Goal: Find specific page/section: Find specific page/section

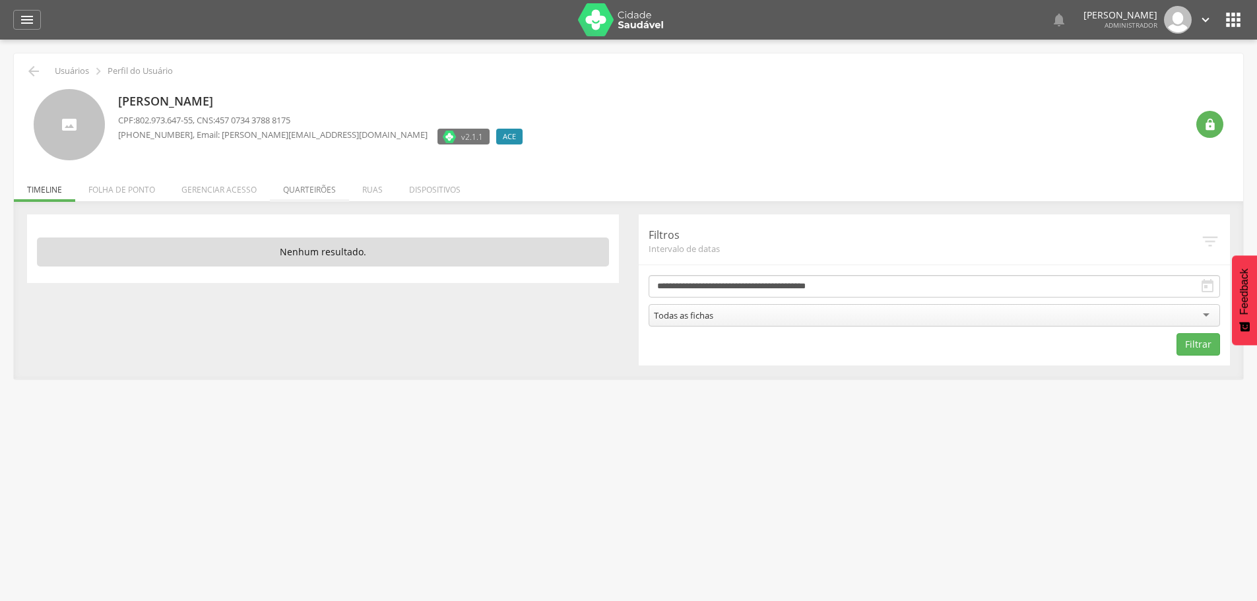
click at [337, 182] on li "Quarteirões" at bounding box center [309, 186] width 79 height 31
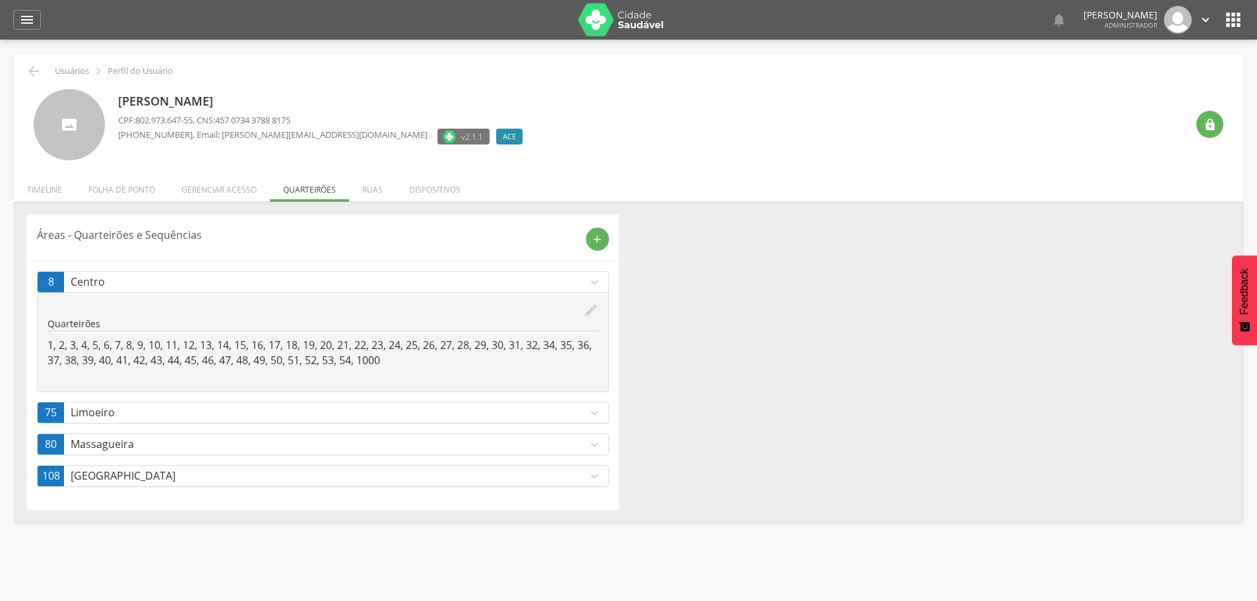
click at [416, 139] on div "Aaron Franco Vasques CPF: 802.973.647-55 , CNS: 457 0734 3788 8175 (30) 6433-00…" at bounding box center [652, 125] width 1069 height 72
click at [409, 145] on div "Aaron Franco Vasques CPF: 802.973.647-55 , CNS: 457 0734 3788 8175 (30) 6433-00…" at bounding box center [652, 125] width 1069 height 72
click at [185, 241] on p "Áreas - Quarteirões e Sequências" at bounding box center [306, 235] width 539 height 15
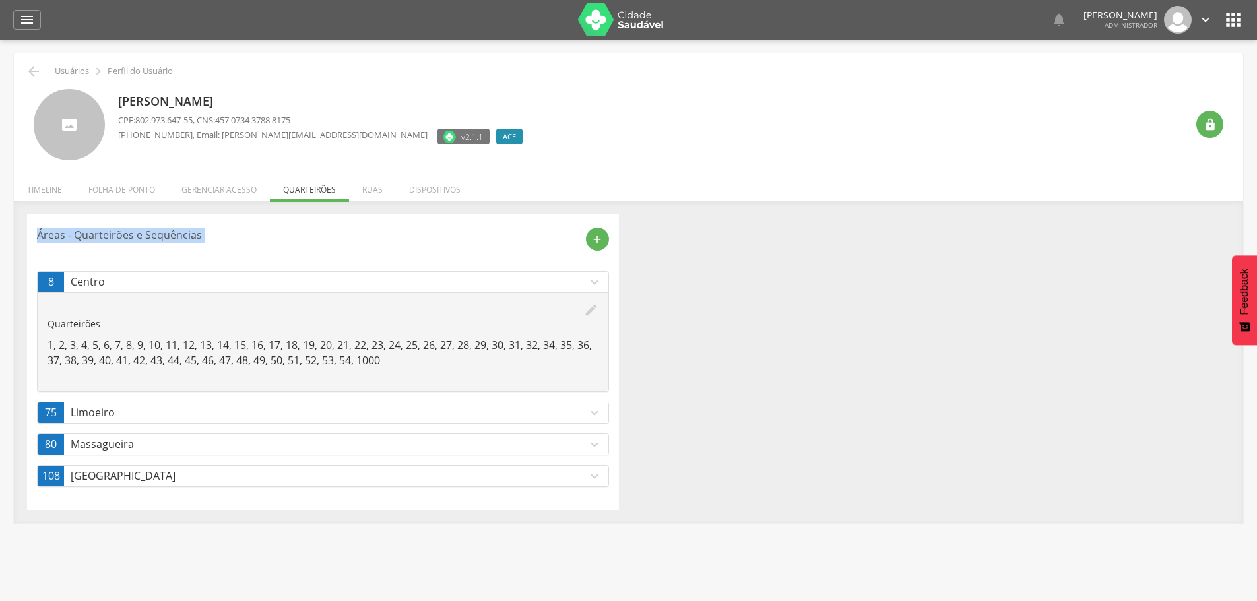
click at [185, 241] on p "Áreas - Quarteirões e Sequências" at bounding box center [306, 235] width 539 height 15
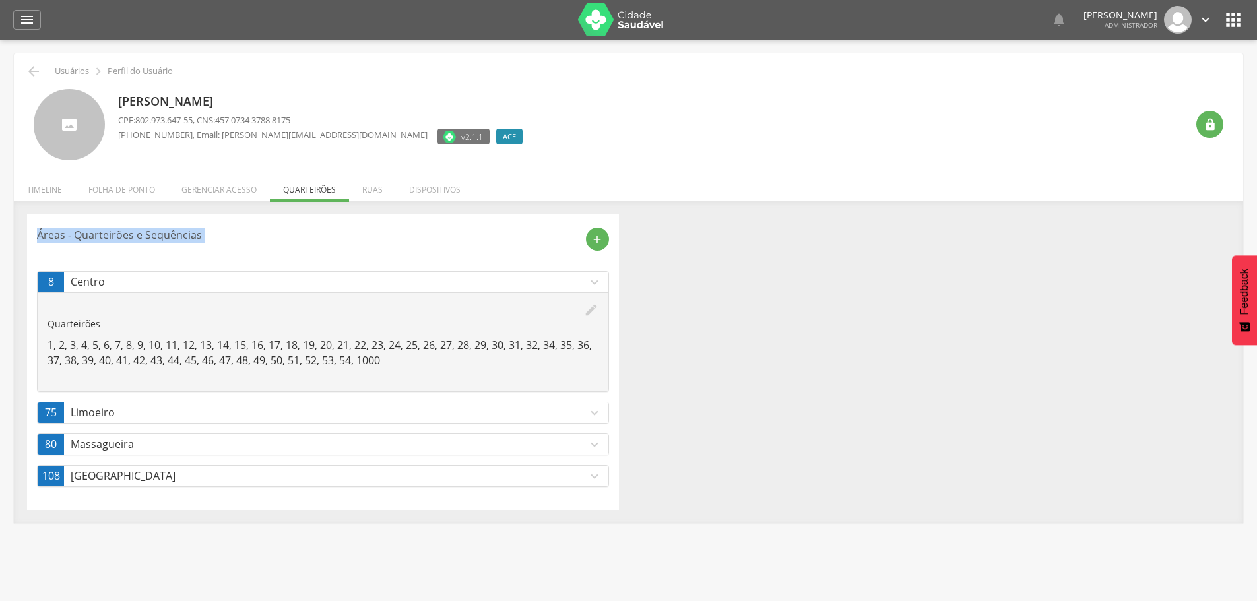
click at [185, 241] on p "Áreas - Quarteirões e Sequências" at bounding box center [306, 235] width 539 height 15
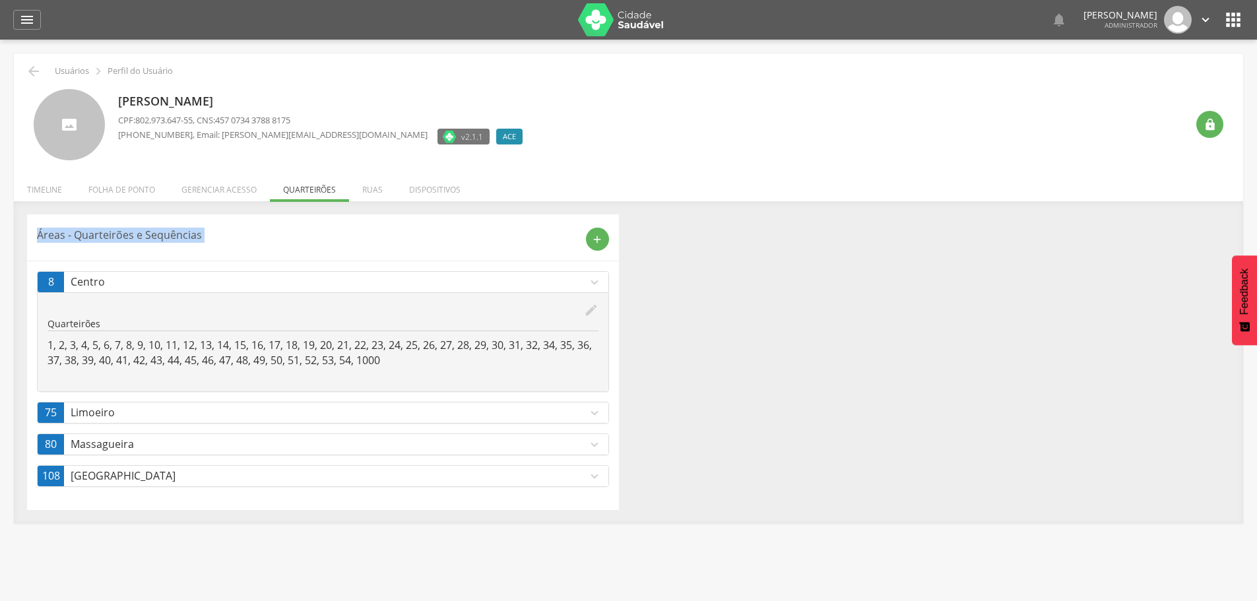
click at [185, 241] on p "Áreas - Quarteirões e Sequências" at bounding box center [306, 235] width 539 height 15
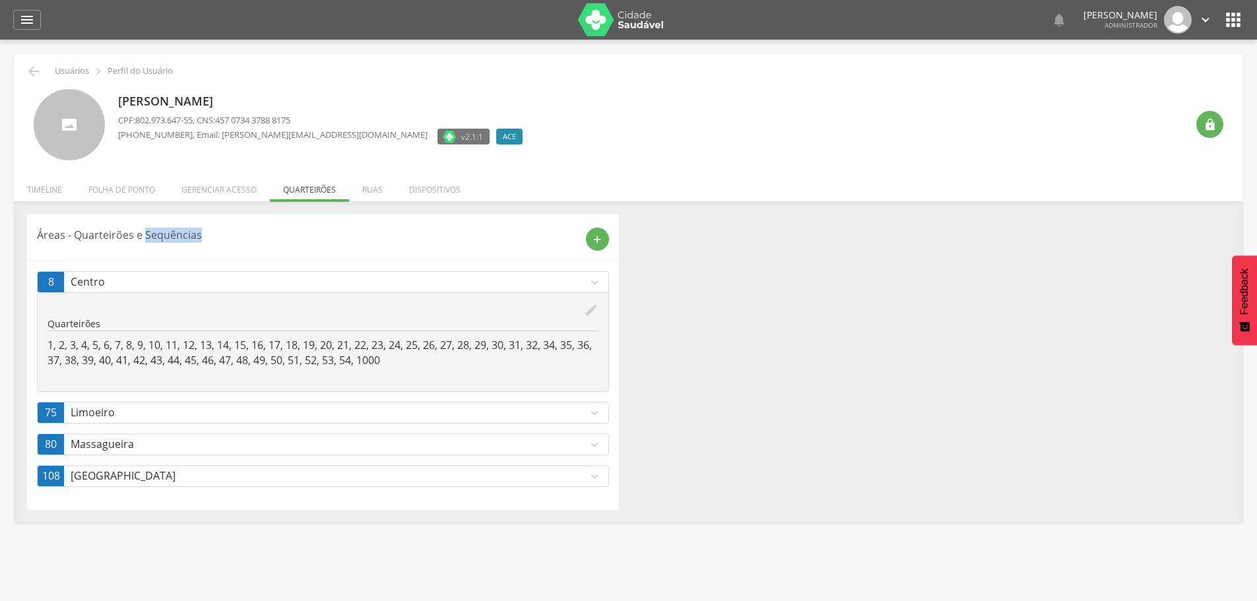
click at [185, 241] on p "Áreas - Quarteirões e Sequências" at bounding box center [306, 235] width 539 height 15
click at [418, 242] on p "Áreas - Quarteirões e Sequências" at bounding box center [306, 235] width 539 height 15
click at [162, 226] on header "Áreas - Quarteirões e Sequências add" at bounding box center [323, 237] width 572 height 26
click at [123, 226] on header "Áreas - Quarteirões e Sequências add" at bounding box center [323, 237] width 572 height 26
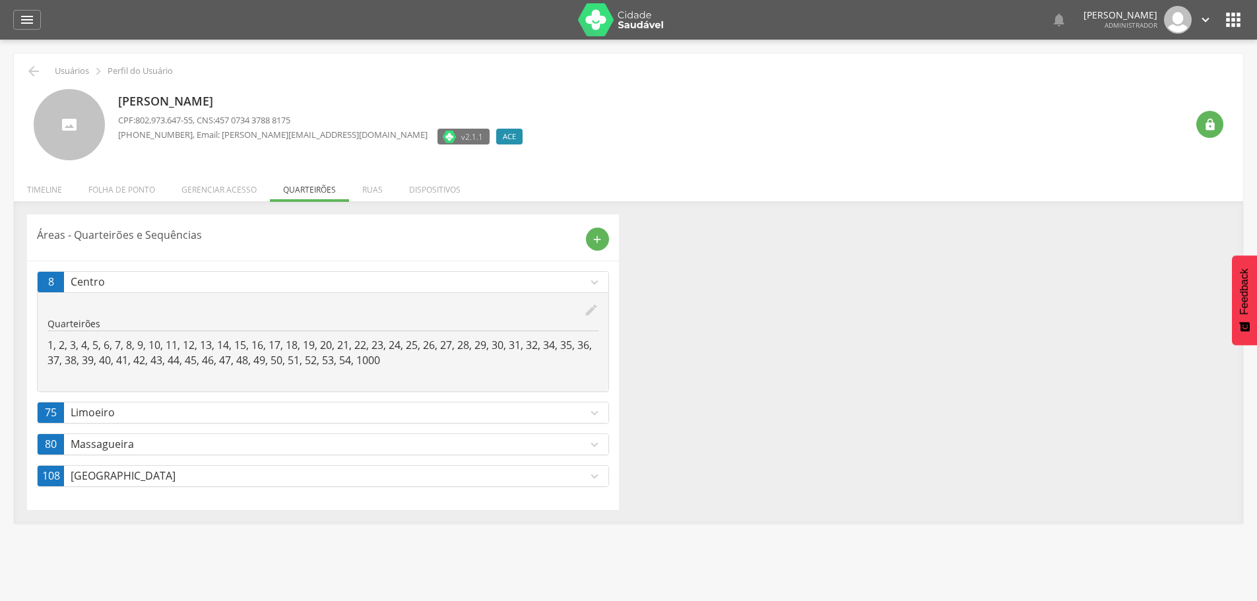
click at [213, 286] on p "Centro" at bounding box center [329, 282] width 517 height 15
click at [234, 280] on p "Centro" at bounding box center [329, 282] width 517 height 15
click at [224, 312] on div "edit" at bounding box center [323, 310] width 551 height 15
click at [240, 280] on p "Centro" at bounding box center [329, 282] width 517 height 15
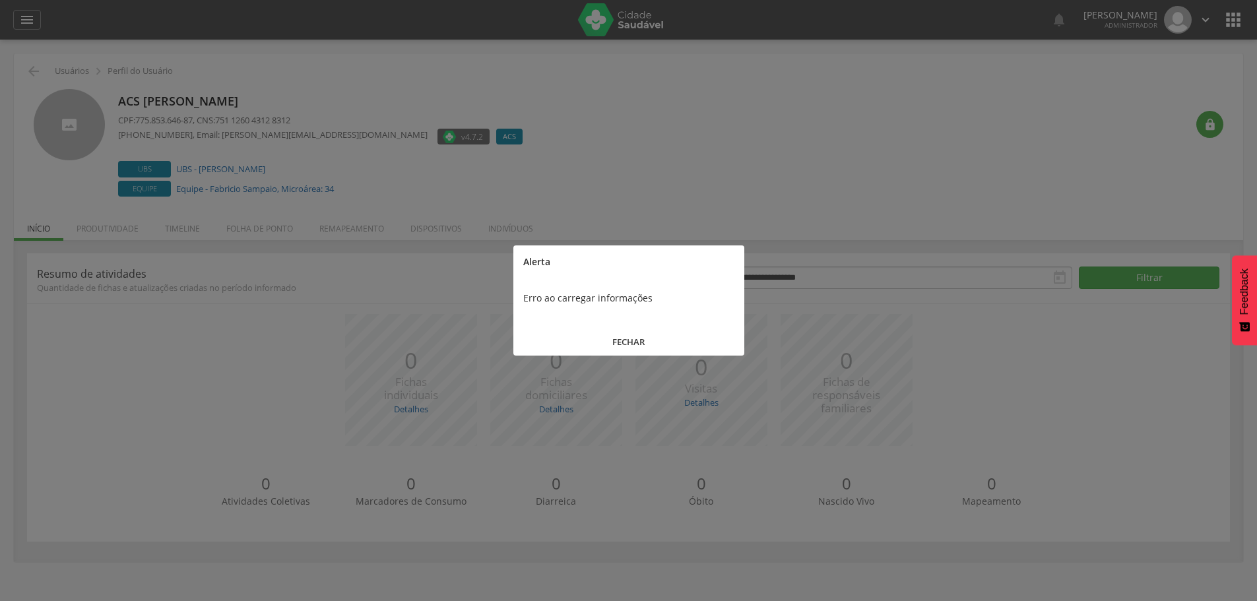
click at [643, 342] on button "FECHAR" at bounding box center [628, 342] width 231 height 28
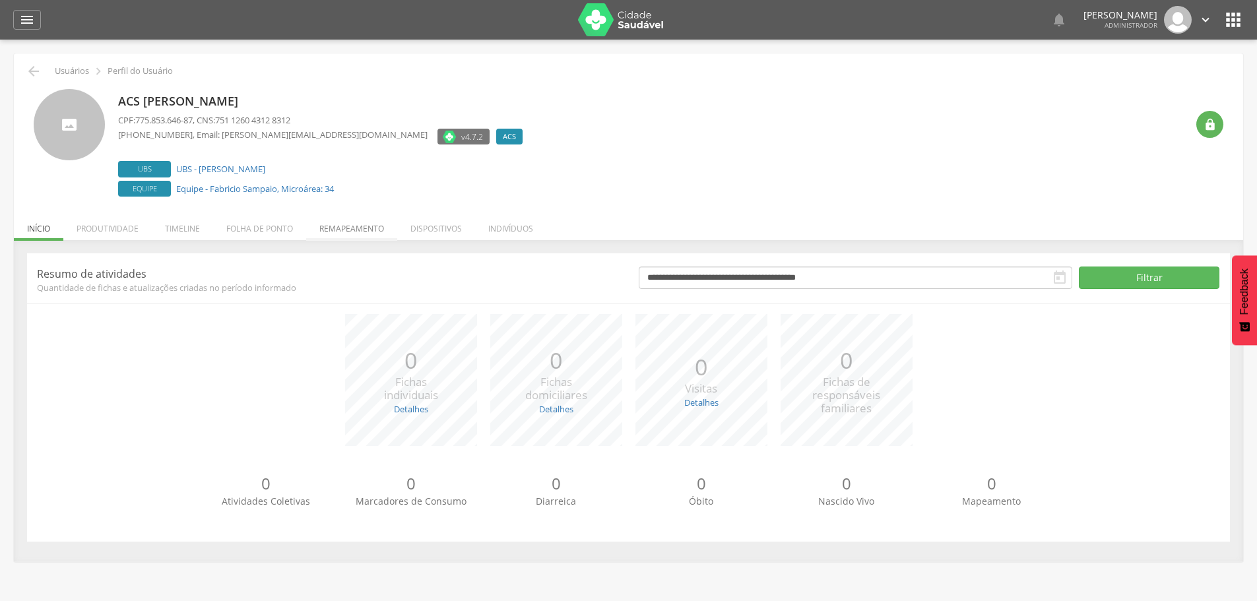
click at [368, 231] on li "Remapeamento" at bounding box center [351, 225] width 91 height 31
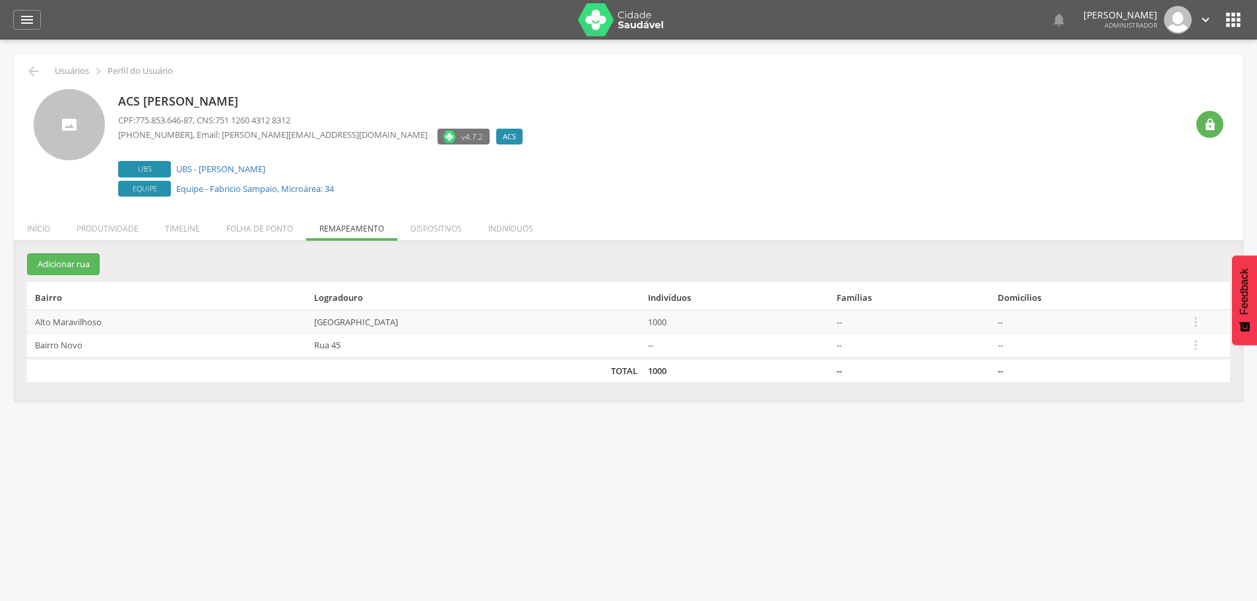
click at [486, 162] on div "Acs [PERSON_NAME] CPF: 775.853.646-87 , CNS: 751 1260 4312 8312 [PHONE_NUMBER] …" at bounding box center [652, 144] width 1069 height 111
